Goal: Task Accomplishment & Management: Manage account settings

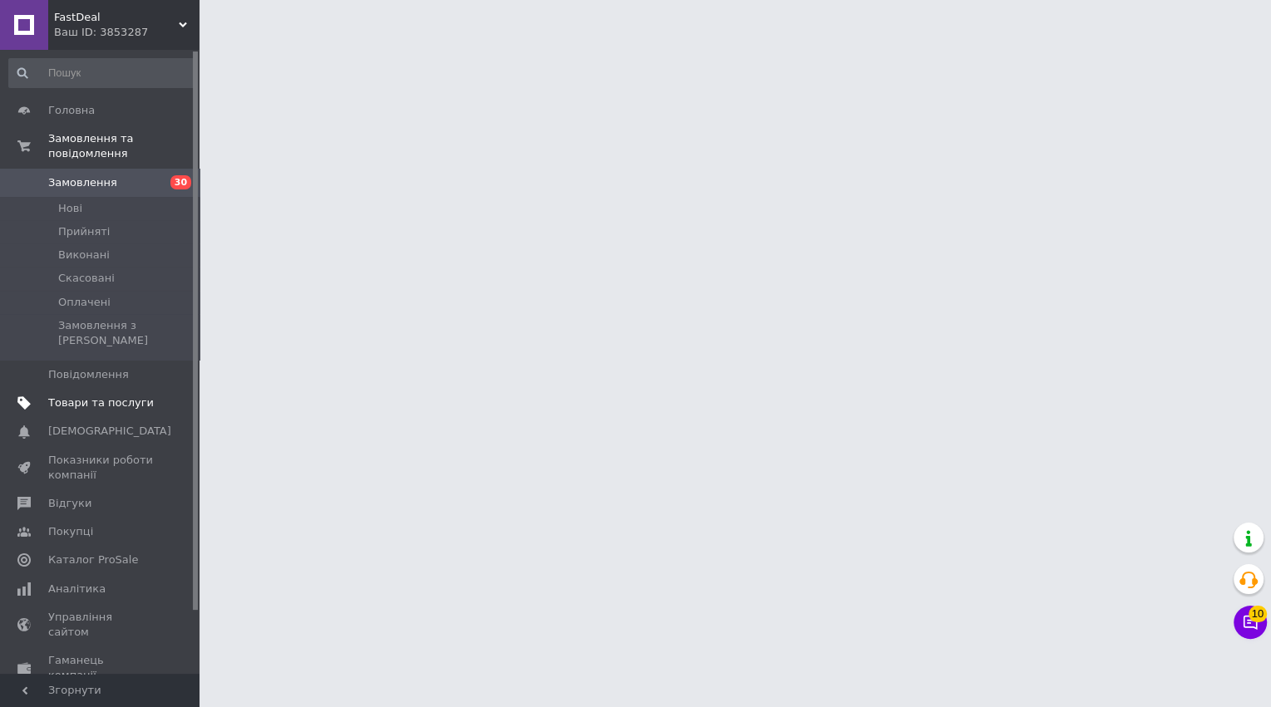
click at [134, 389] on link "Товари та послуги" at bounding box center [102, 403] width 205 height 28
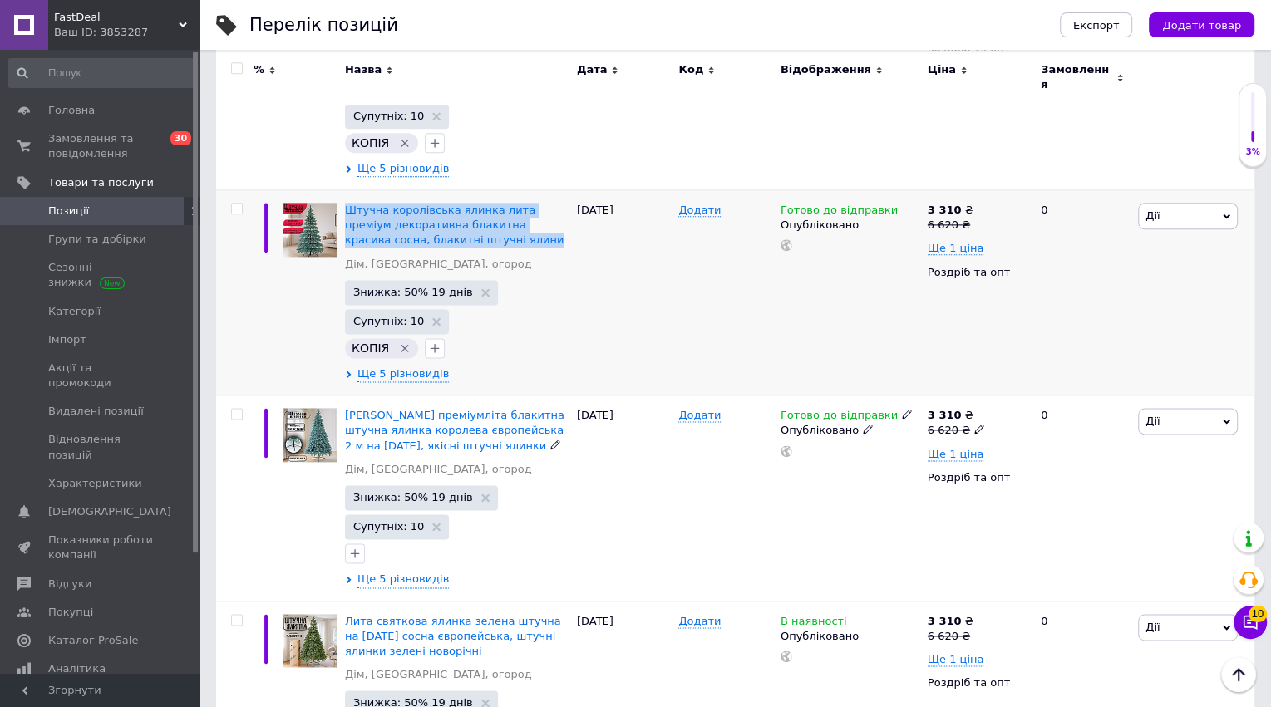
scroll to position [1639, 0]
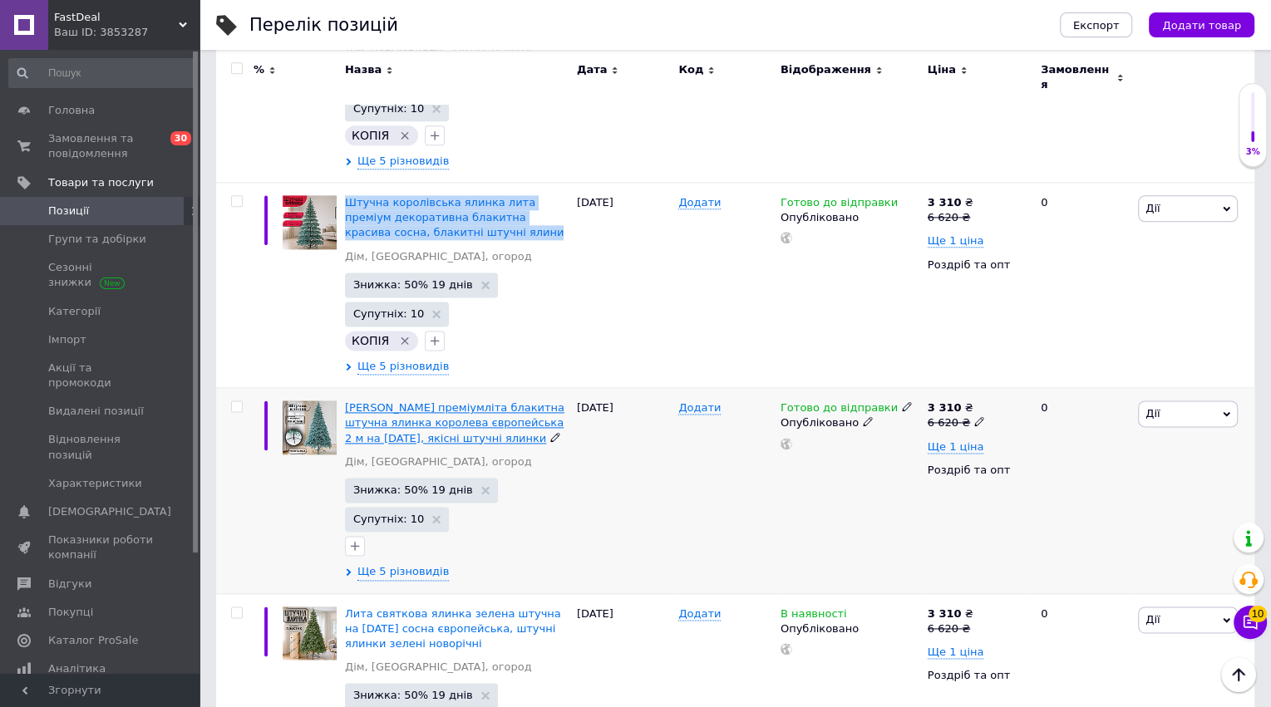
click at [402, 402] on span "Ялина преміумліта блакитна штучна ялинка королева європейська 2 м на новий рік,…" at bounding box center [454, 423] width 219 height 42
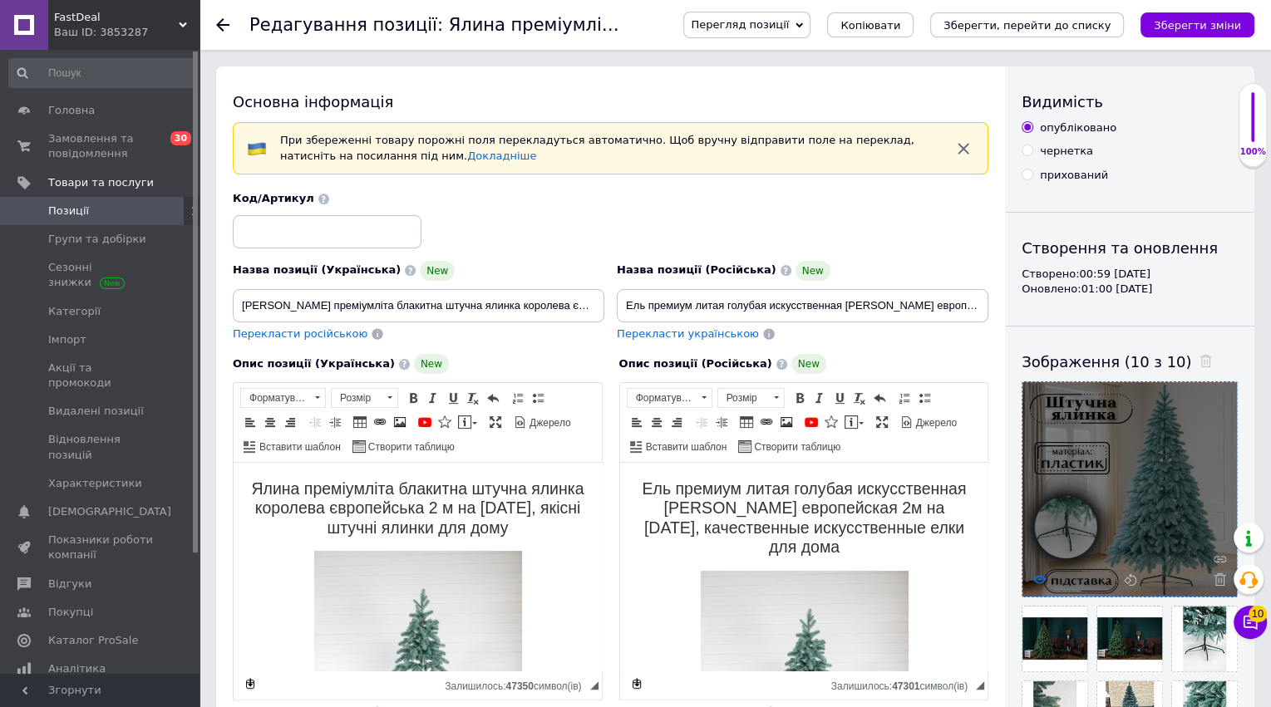
click at [1040, 579] on icon at bounding box center [1039, 580] width 12 height 12
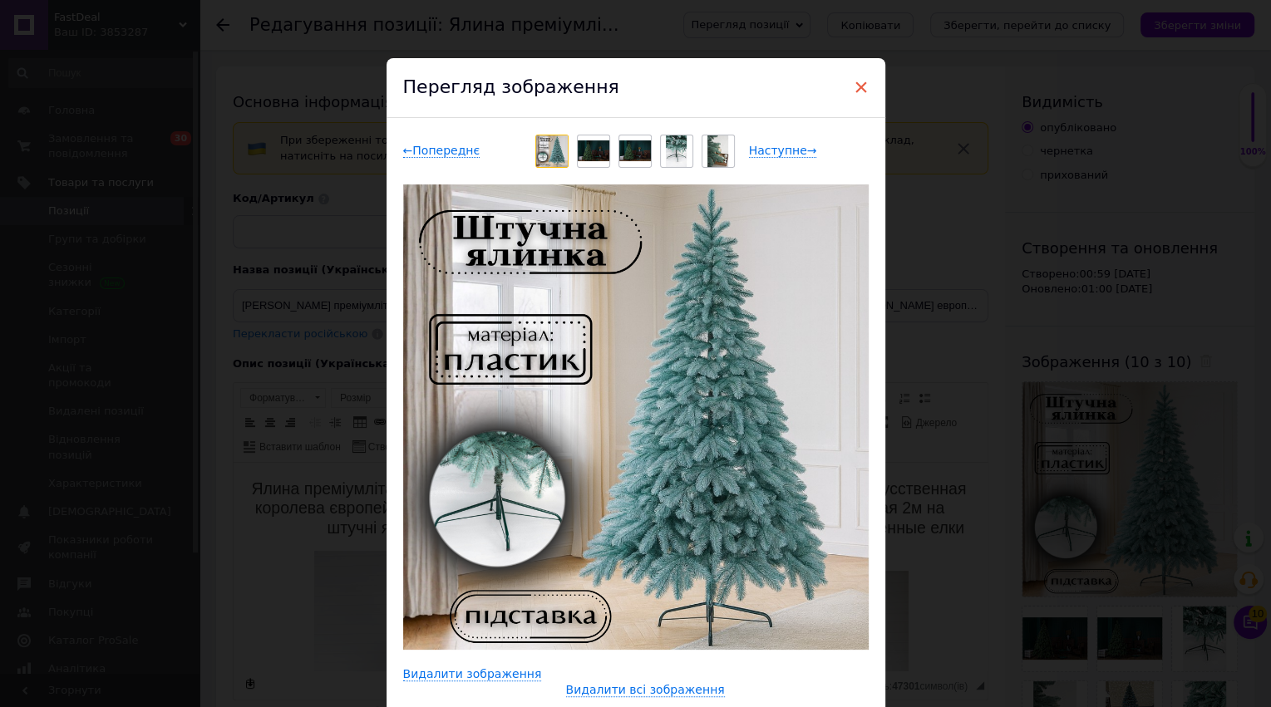
click at [855, 86] on span "×" at bounding box center [861, 87] width 15 height 28
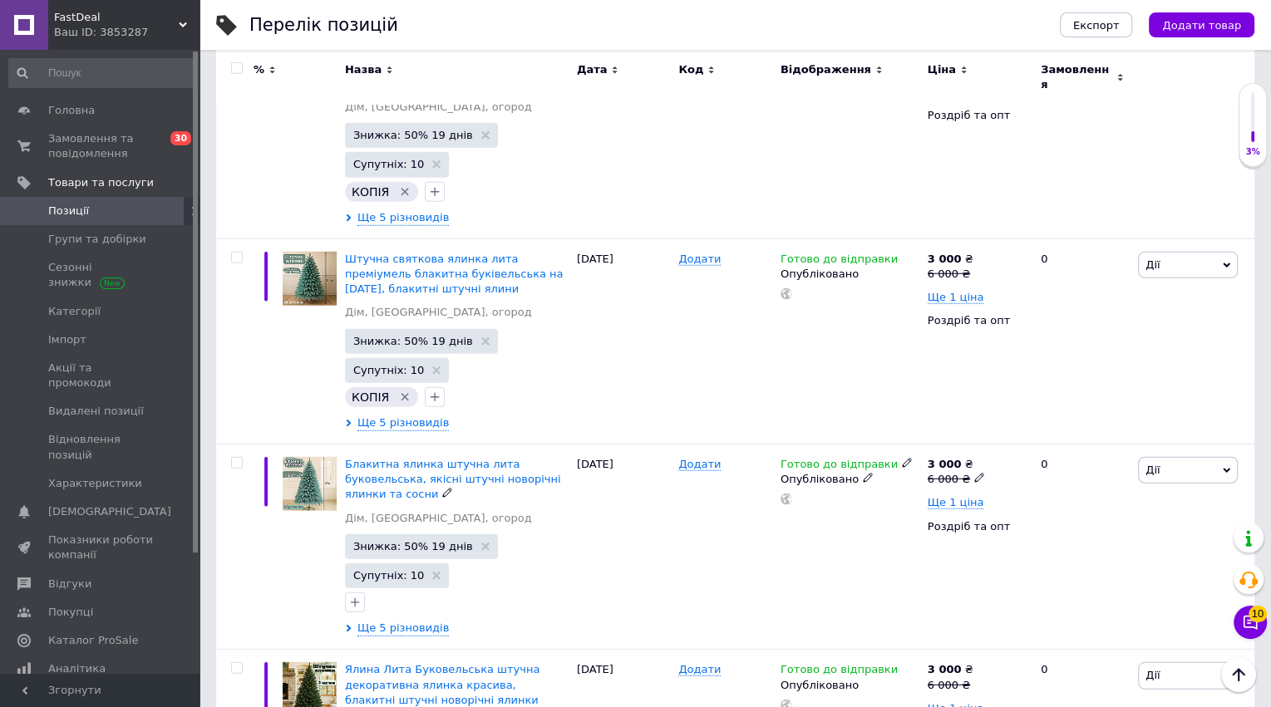
scroll to position [3448, 0]
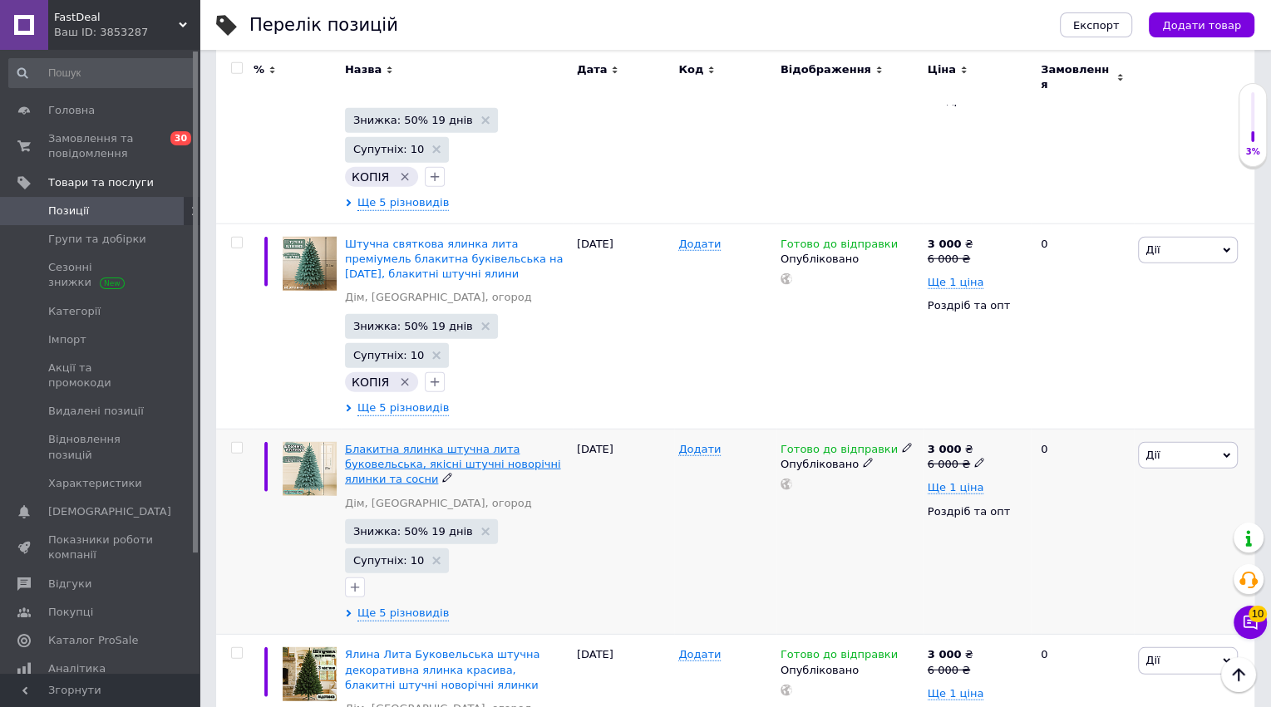
click at [404, 443] on span "Блакитна ялинка штучна лита буковельська, якісні штучні новорічні ялинки та сос…" at bounding box center [453, 464] width 216 height 42
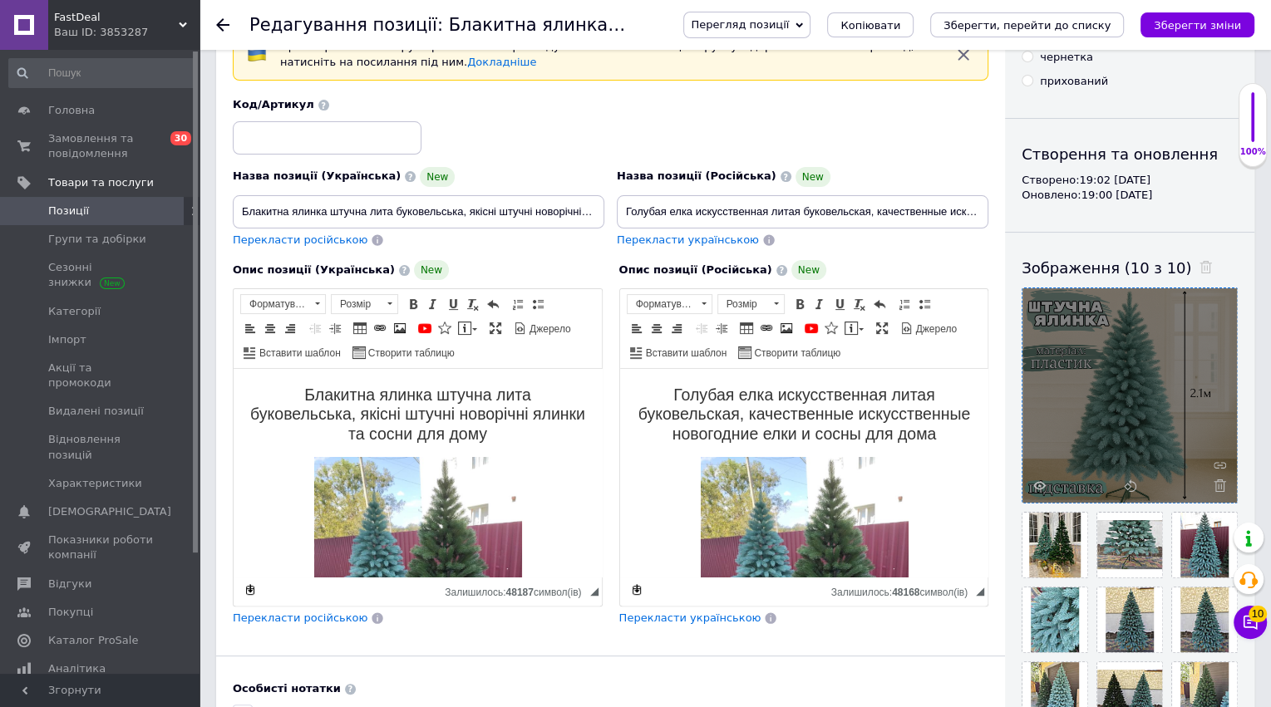
scroll to position [115, 0]
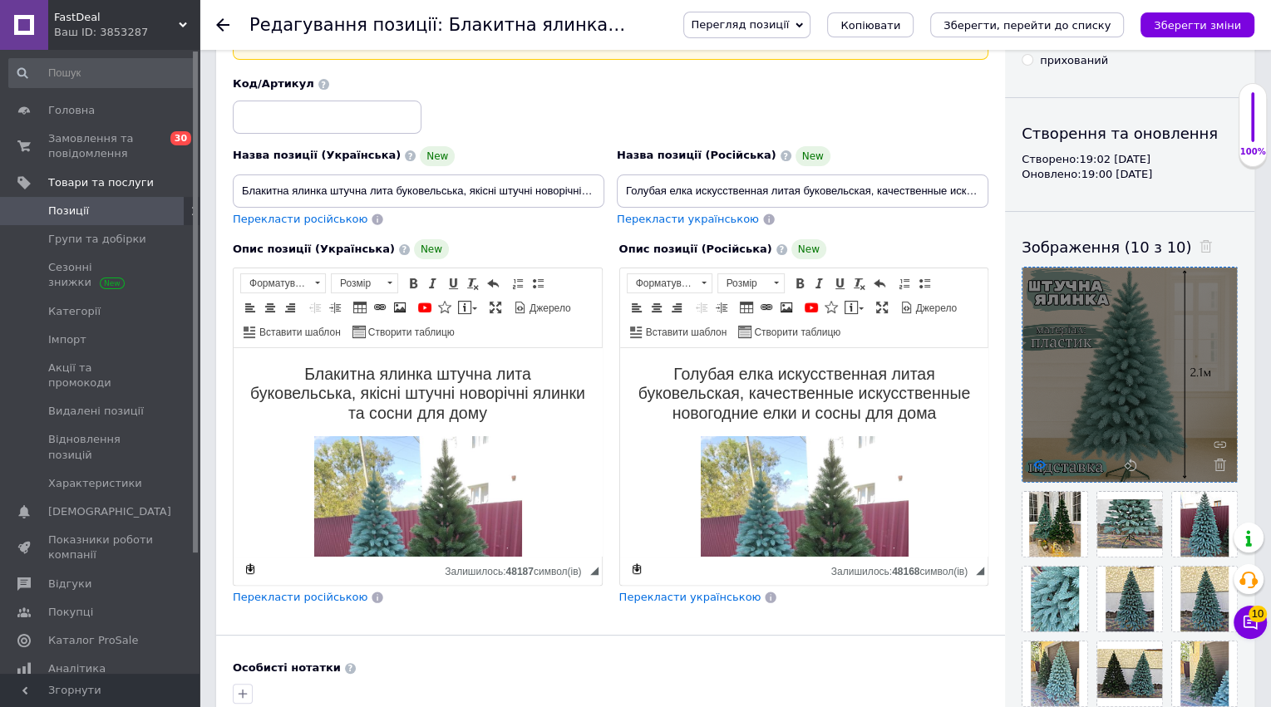
click at [1033, 465] on icon at bounding box center [1039, 465] width 12 height 12
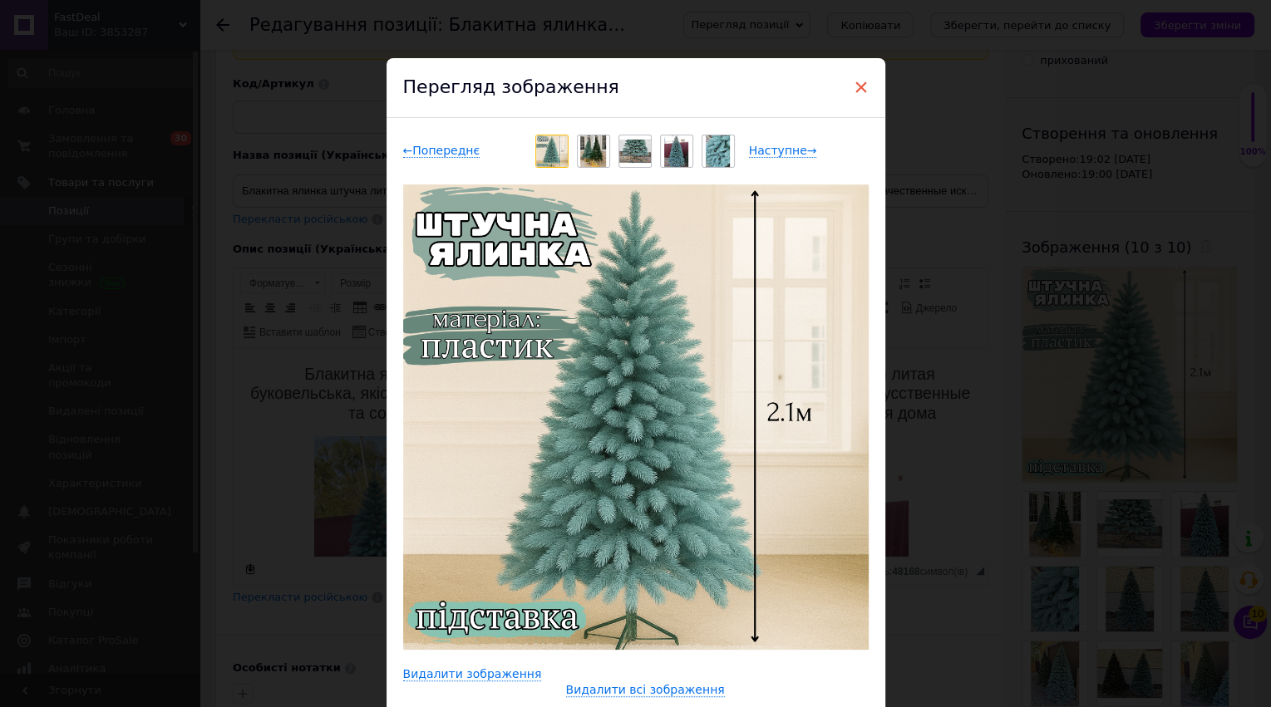
click at [858, 87] on span "×" at bounding box center [861, 87] width 15 height 28
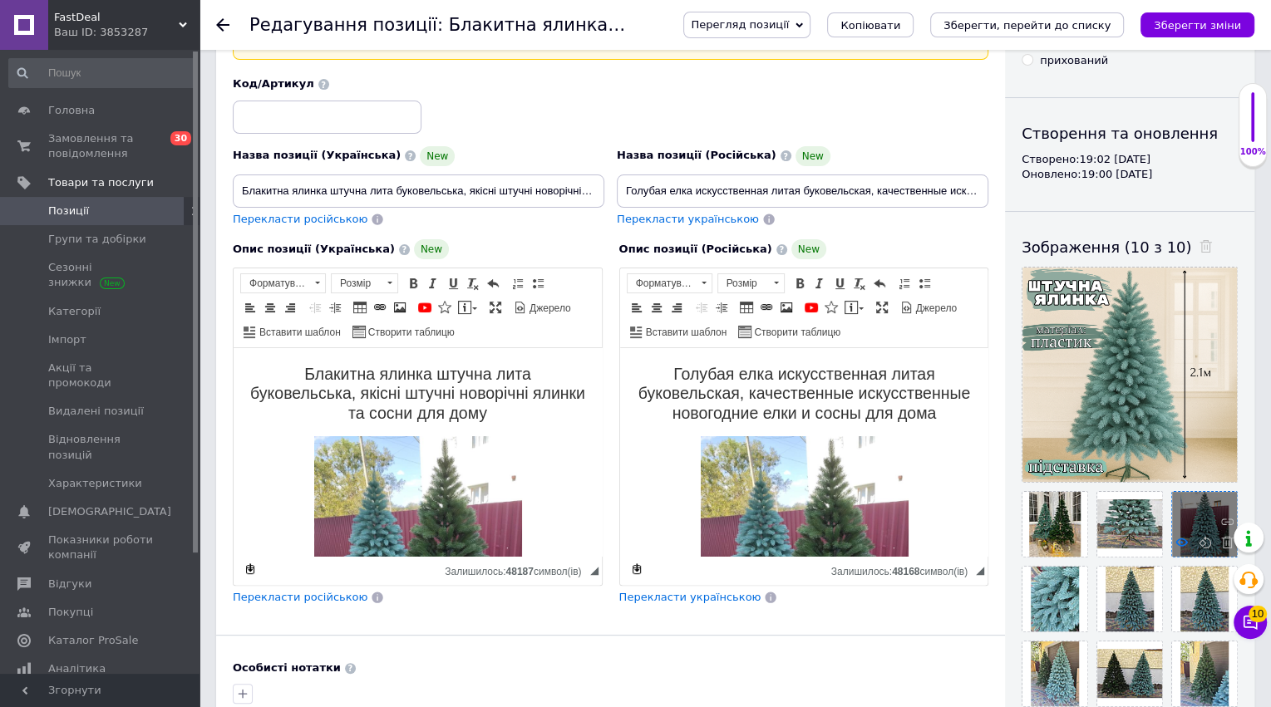
click at [1183, 541] on icon at bounding box center [1182, 542] width 12 height 12
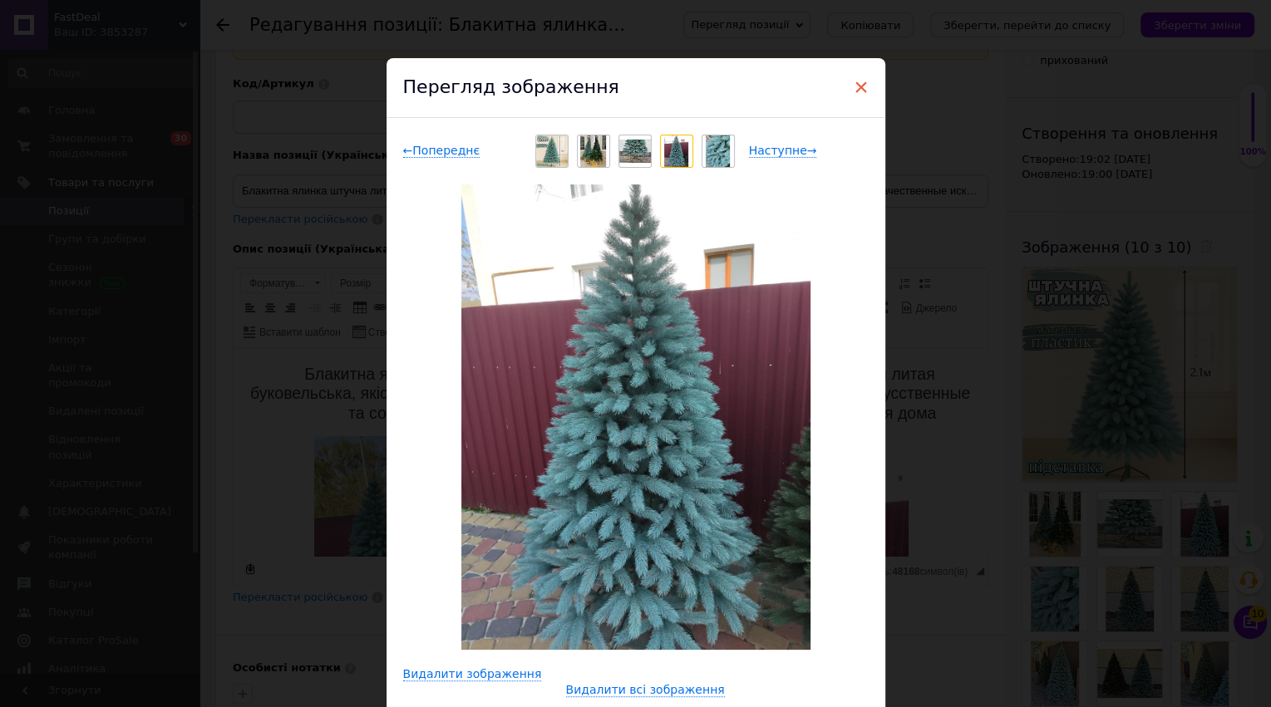
click at [855, 93] on span "×" at bounding box center [861, 87] width 15 height 28
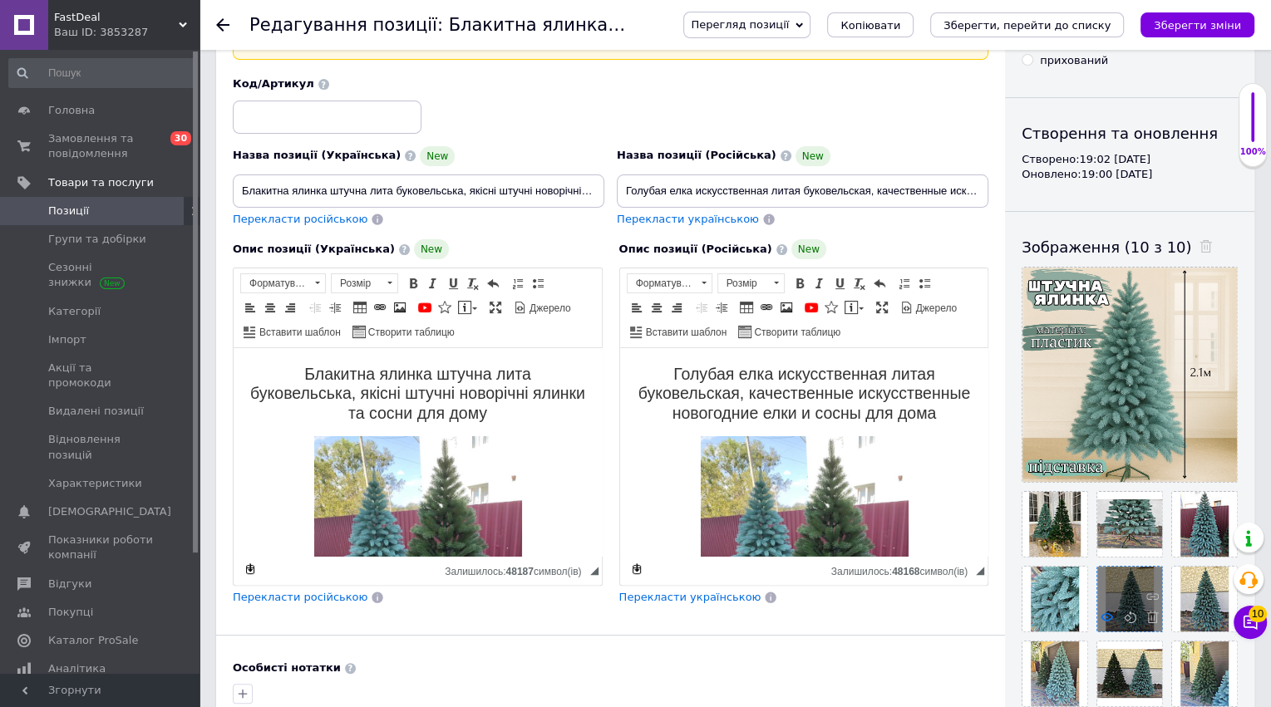
click at [1111, 615] on use at bounding box center [1107, 618] width 12 height 8
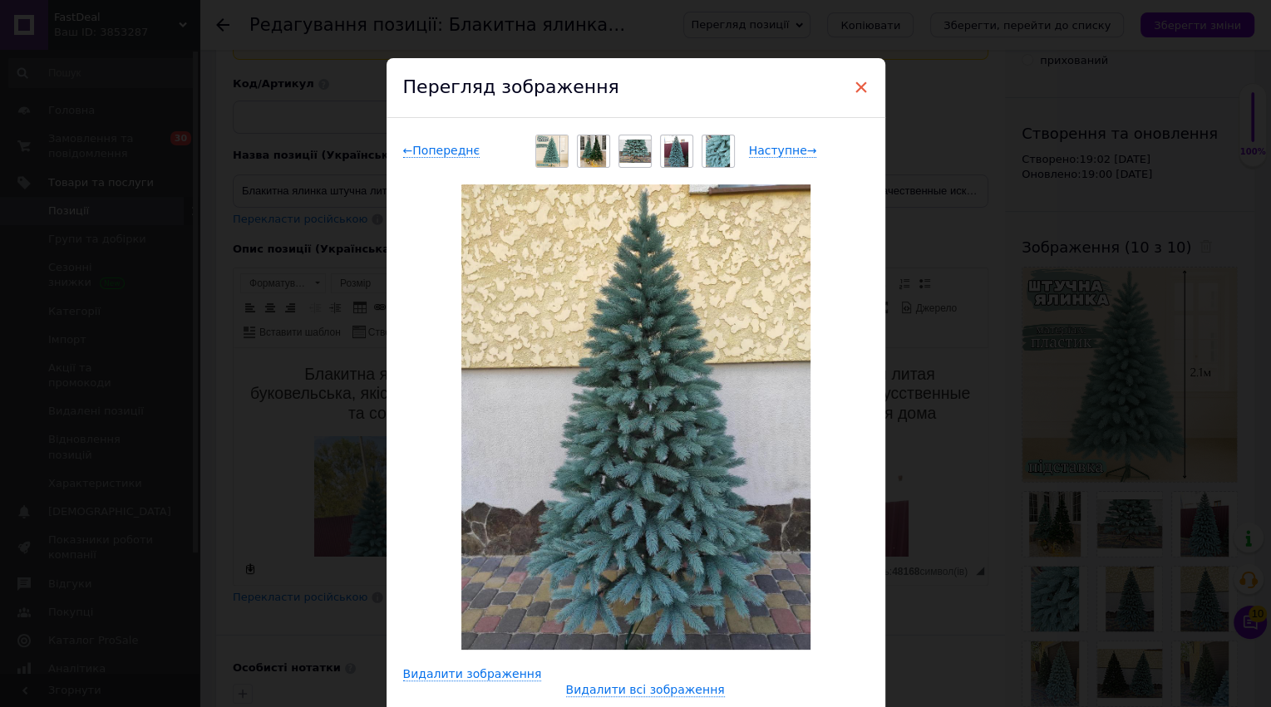
click at [857, 90] on span "×" at bounding box center [861, 87] width 15 height 28
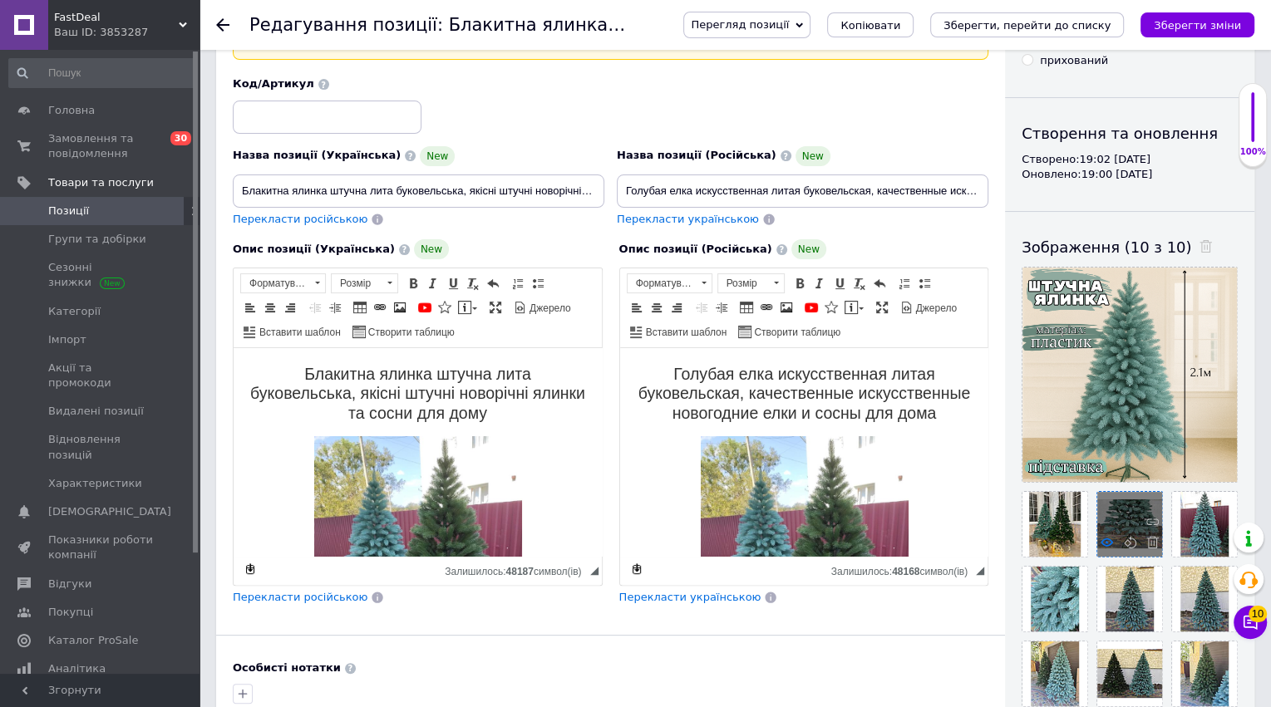
click at [1108, 537] on icon at bounding box center [1107, 542] width 12 height 12
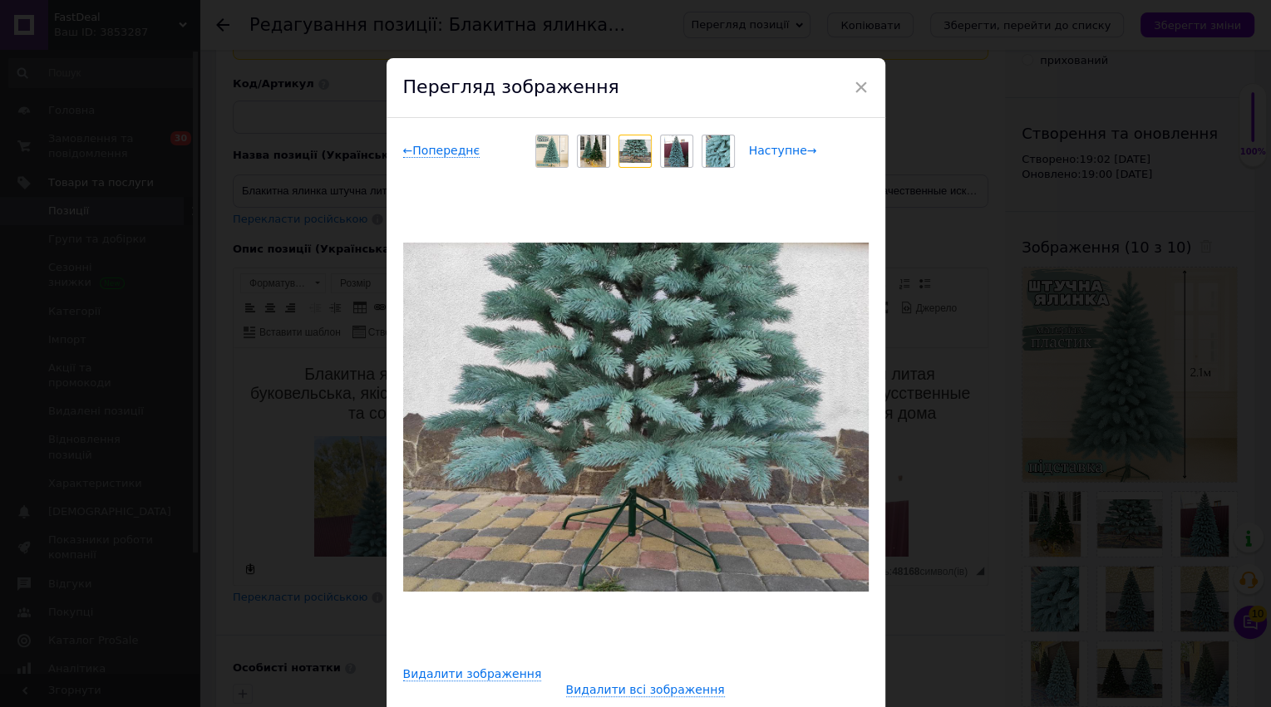
click at [781, 144] on span "Наступне →" at bounding box center [783, 151] width 68 height 14
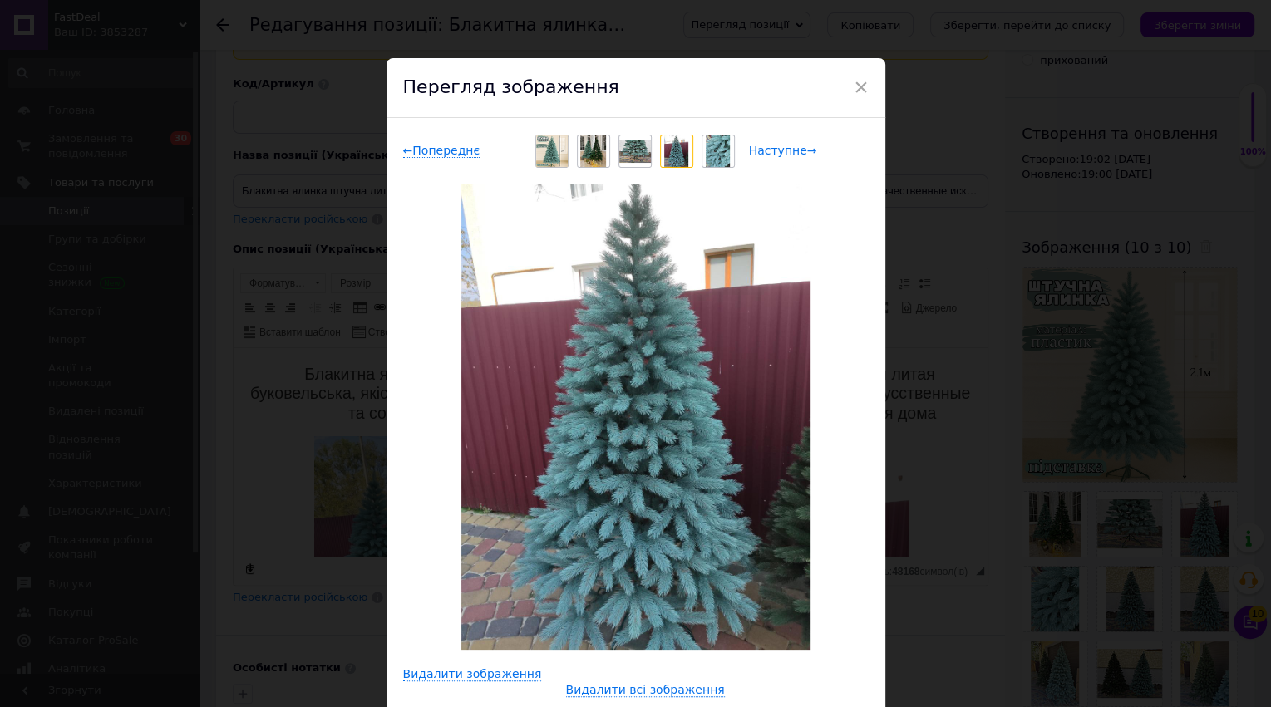
click at [781, 144] on span "Наступне →" at bounding box center [783, 151] width 68 height 14
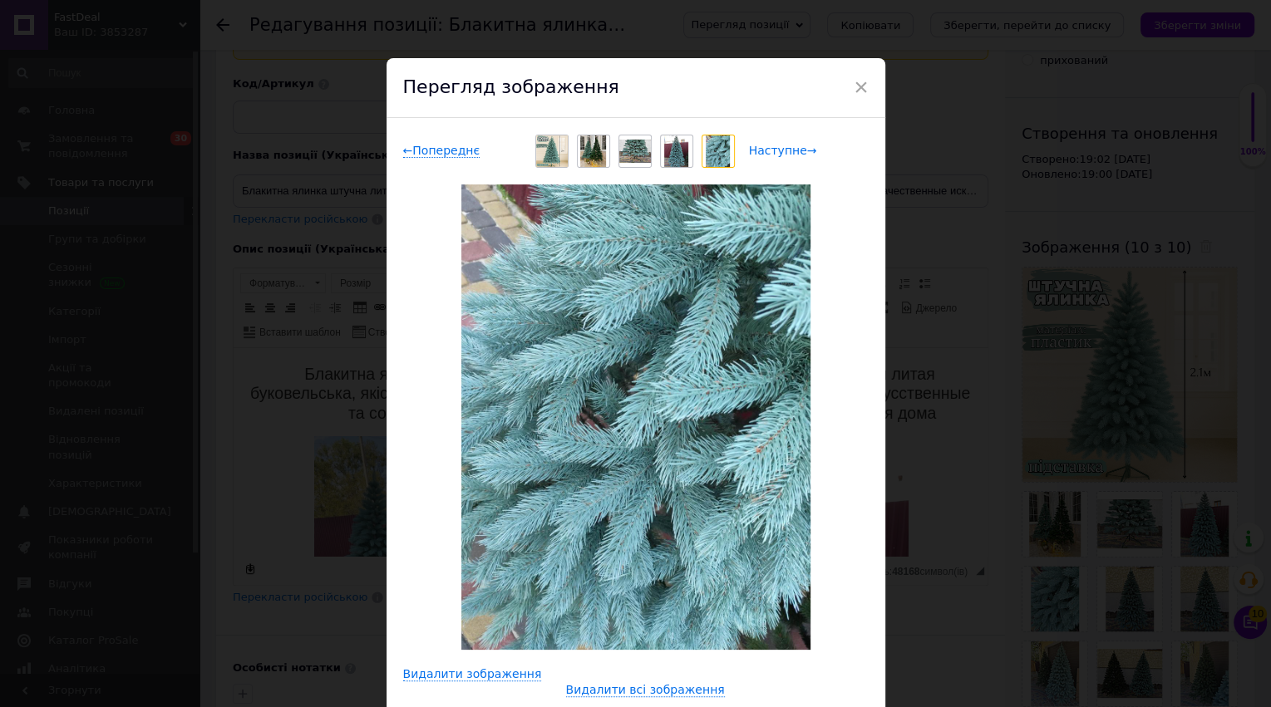
click at [784, 149] on span "Наступне →" at bounding box center [783, 151] width 68 height 14
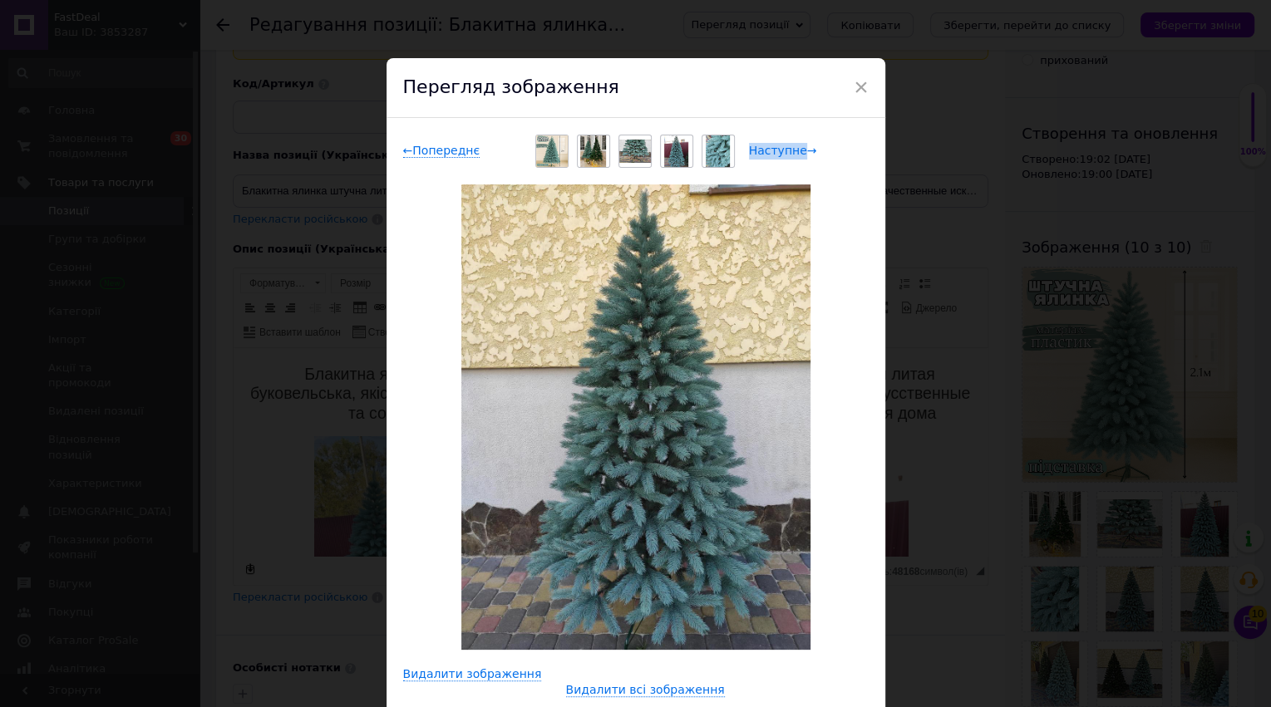
click at [784, 149] on span "Наступне →" at bounding box center [783, 151] width 68 height 14
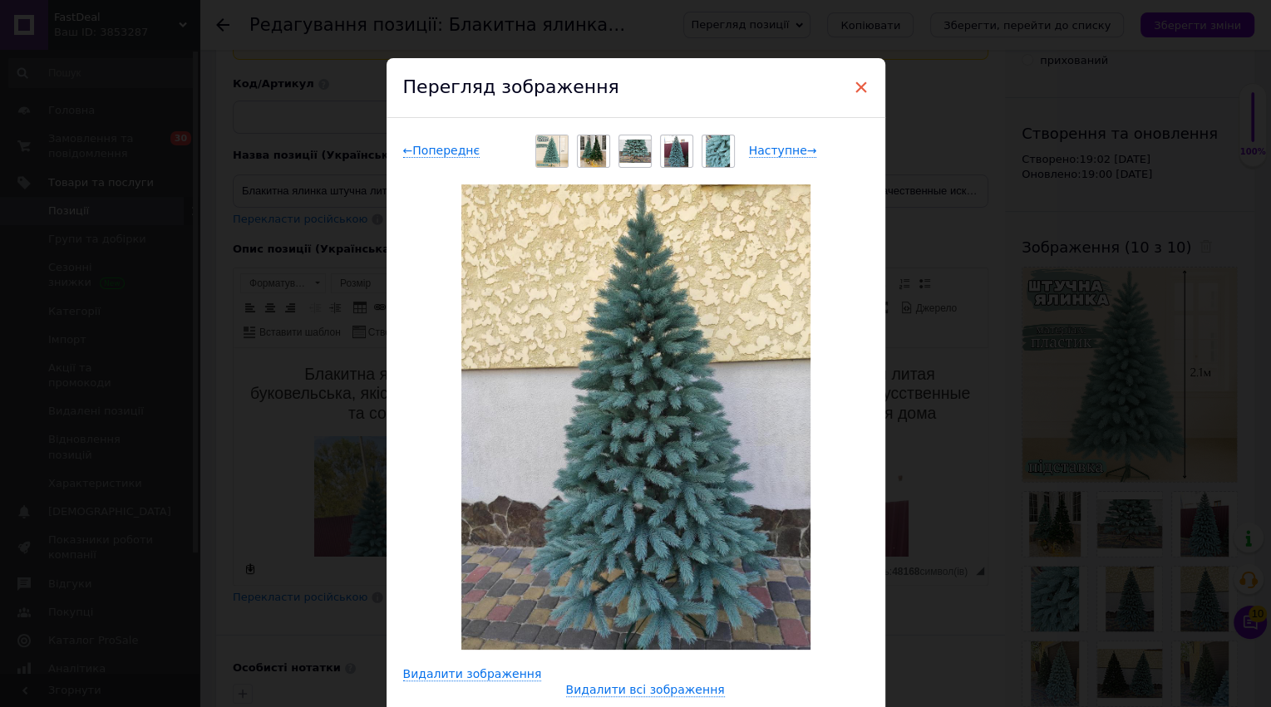
click at [854, 82] on span "×" at bounding box center [861, 87] width 15 height 28
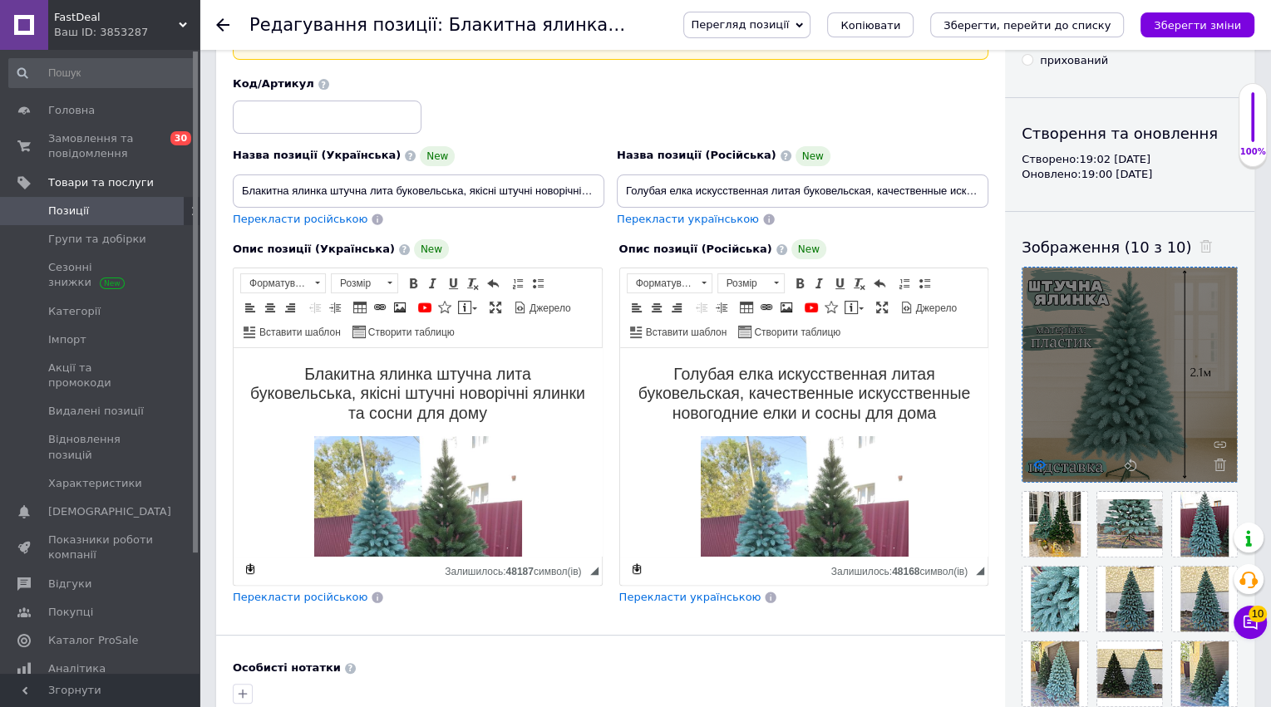
click at [1037, 465] on icon at bounding box center [1039, 465] width 12 height 12
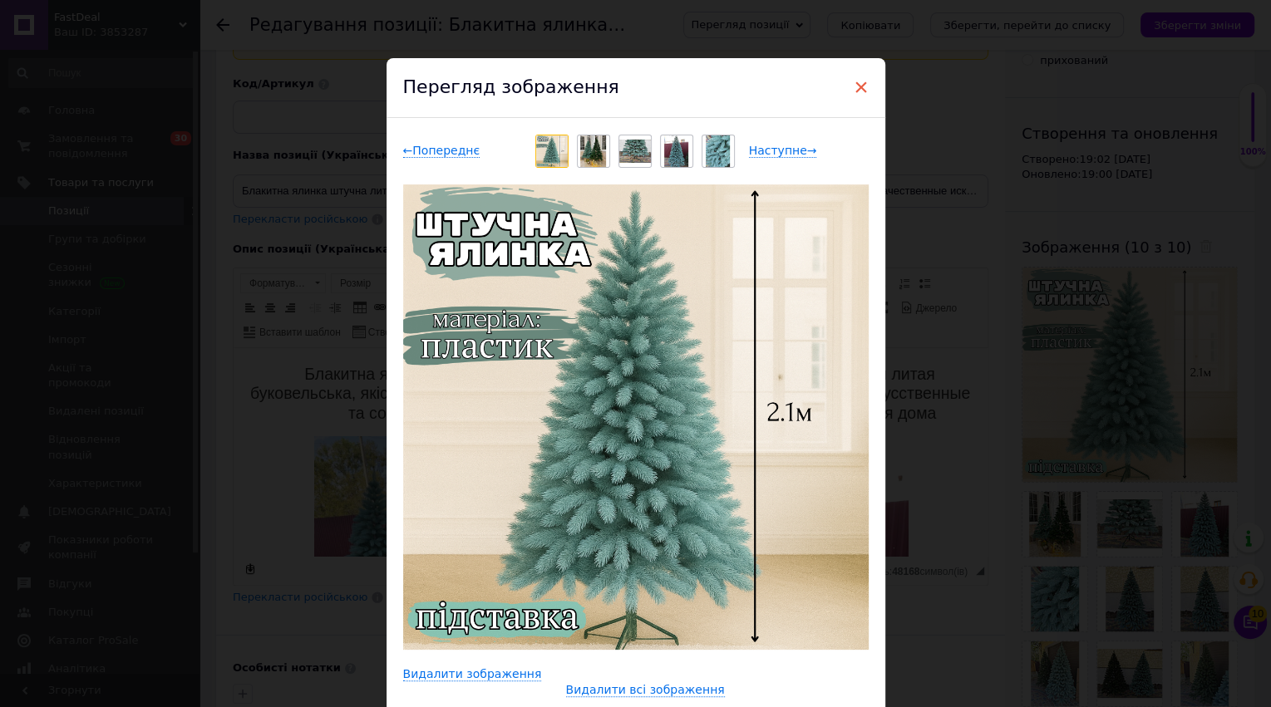
click at [855, 86] on span "×" at bounding box center [861, 87] width 15 height 28
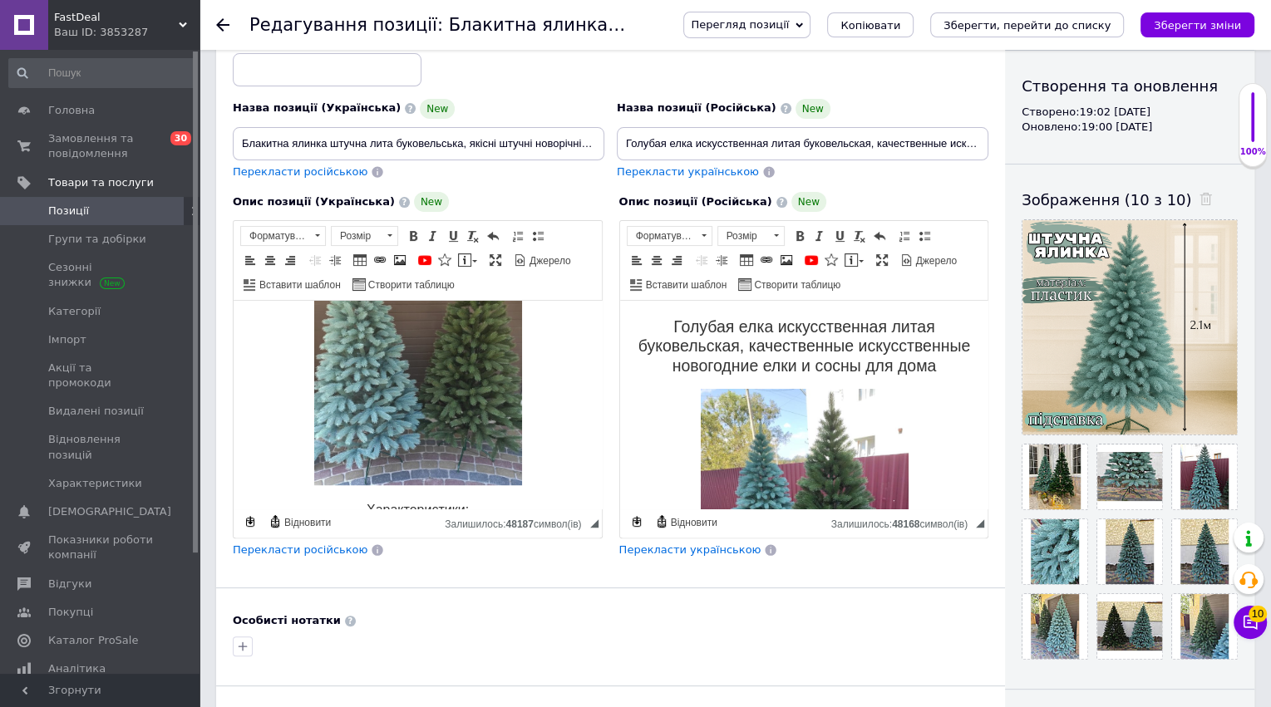
scroll to position [939, 0]
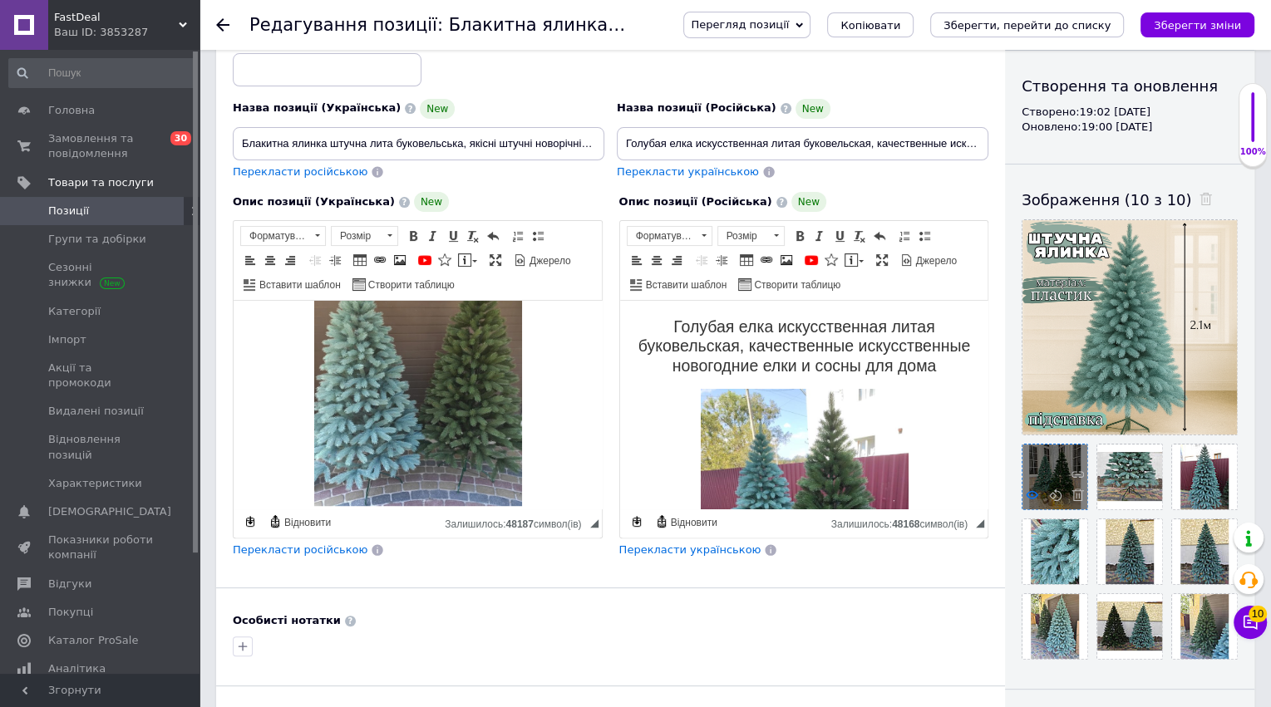
click at [1033, 495] on icon at bounding box center [1032, 495] width 12 height 12
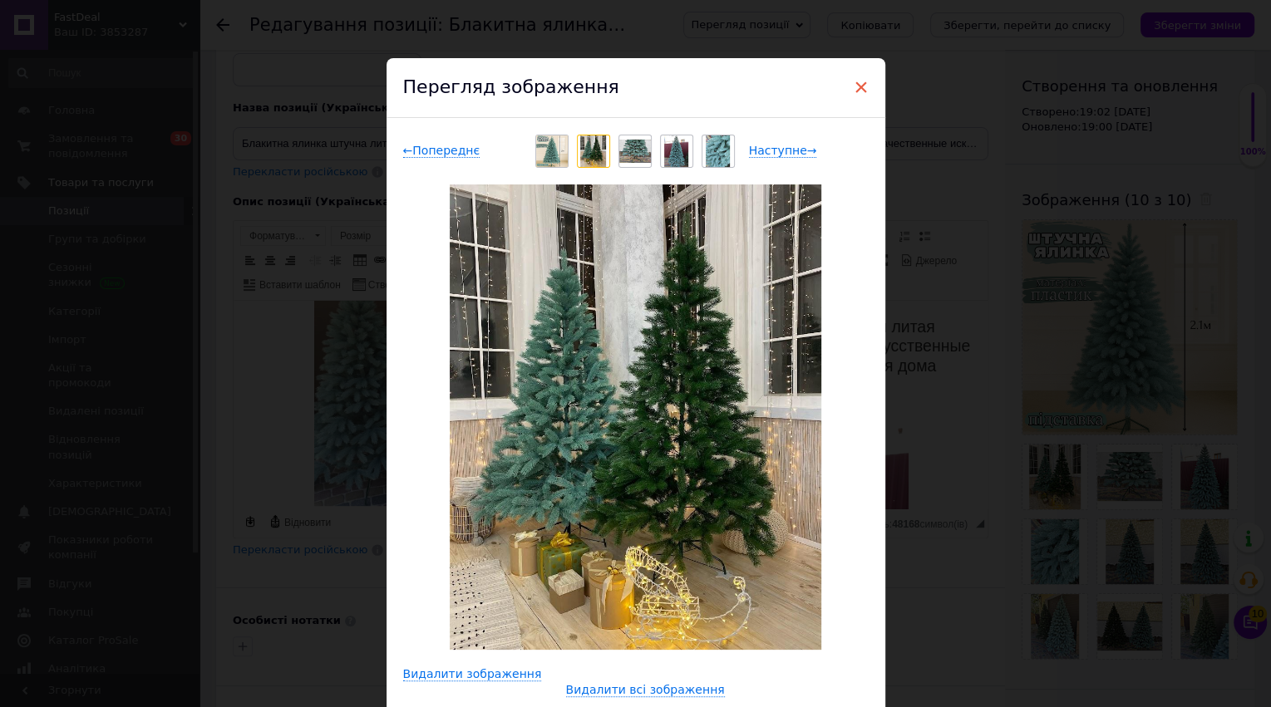
click at [854, 89] on span "×" at bounding box center [861, 87] width 15 height 28
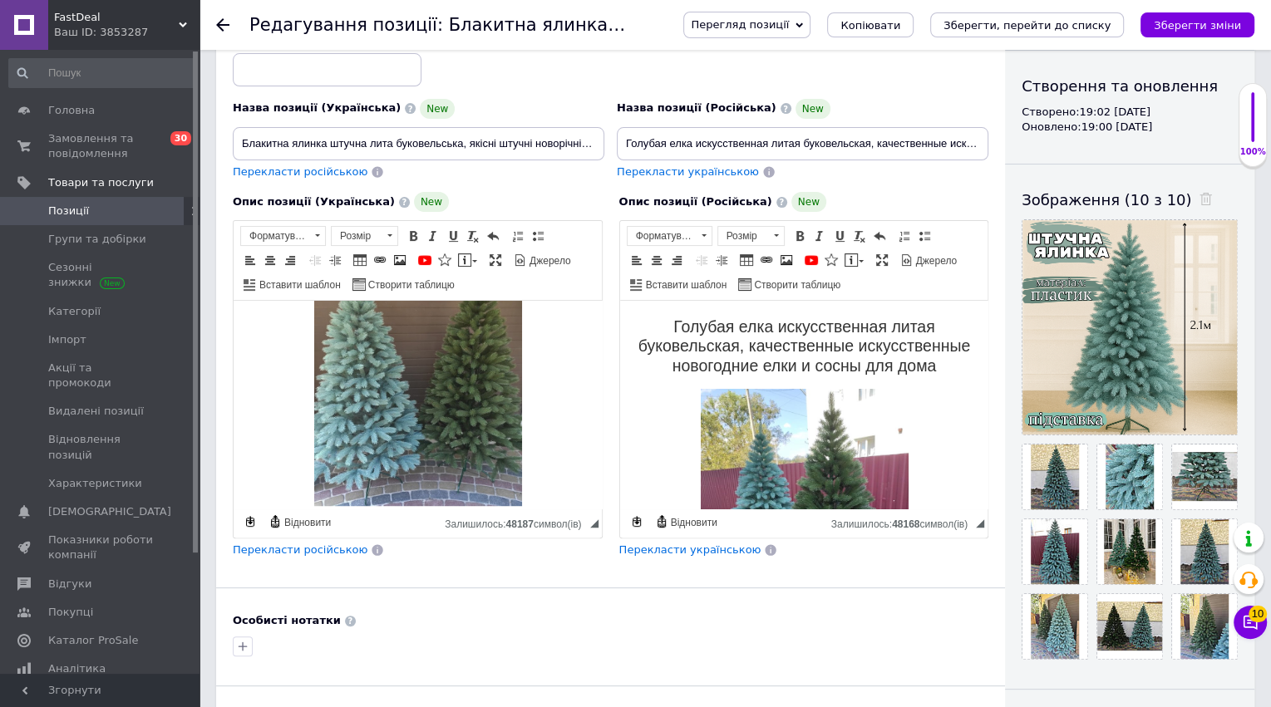
drag, startPoint x: 1123, startPoint y: 539, endPoint x: 732, endPoint y: 5, distance: 662.0
